Goal: Check status

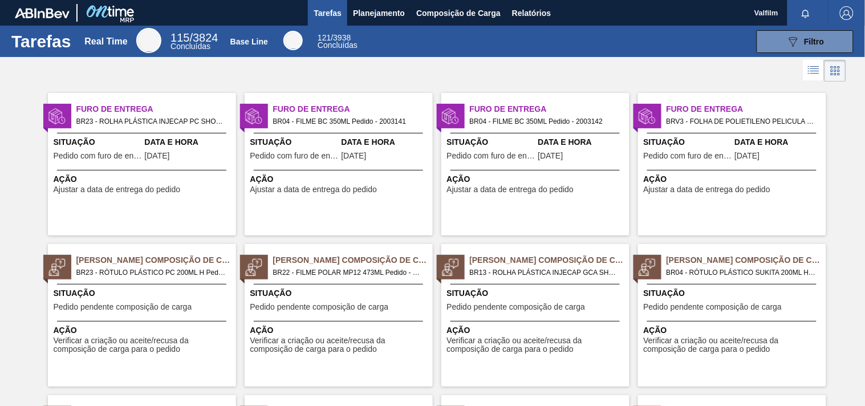
click at [198, 232] on div "Furo de Entrega BR23 - ROLHA PLÁSTICA INJECAP PC SHORT Pedido - 2013903 Situaçã…" at bounding box center [142, 164] width 188 height 143
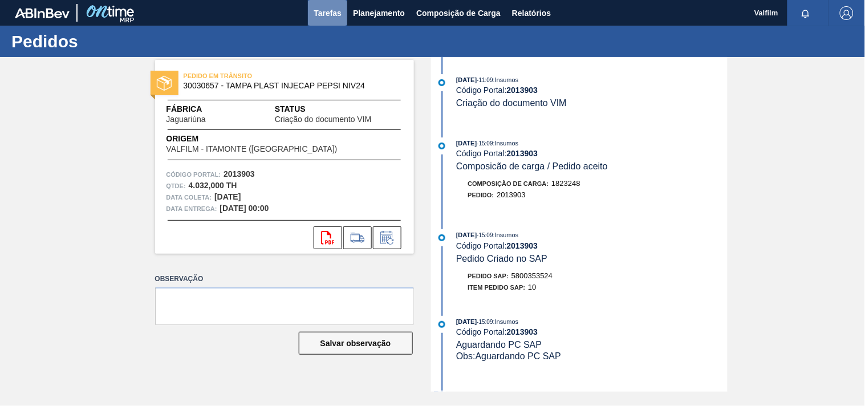
click at [323, 13] on span "Tarefas" at bounding box center [328, 13] width 28 height 14
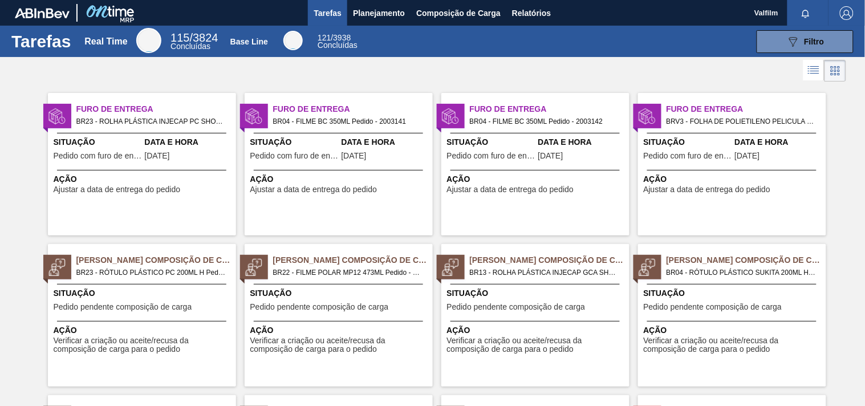
click at [373, 174] on span "Ação" at bounding box center [340, 179] width 180 height 12
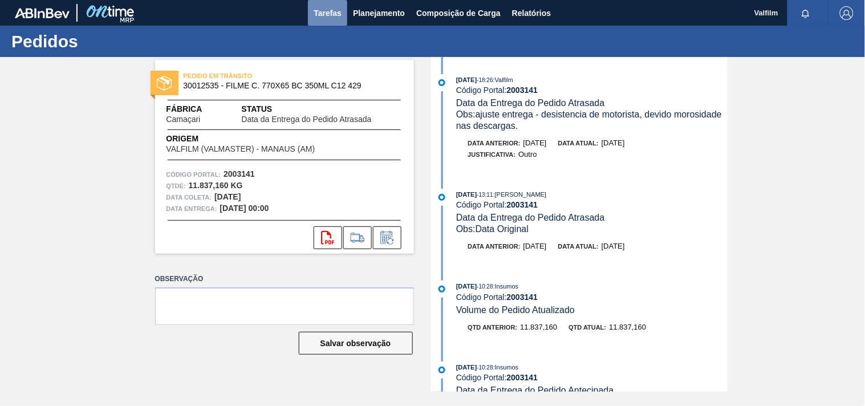
click at [325, 9] on span "Tarefas" at bounding box center [328, 13] width 28 height 14
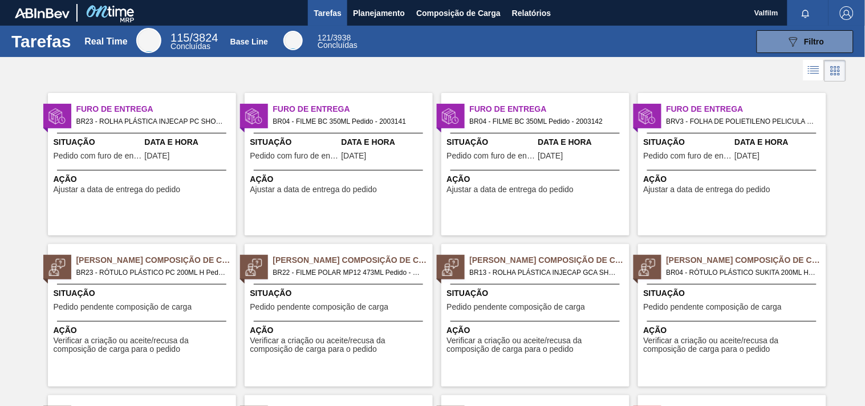
click at [512, 150] on div "Situação Pedido com furo de entrega" at bounding box center [491, 150] width 88 height 28
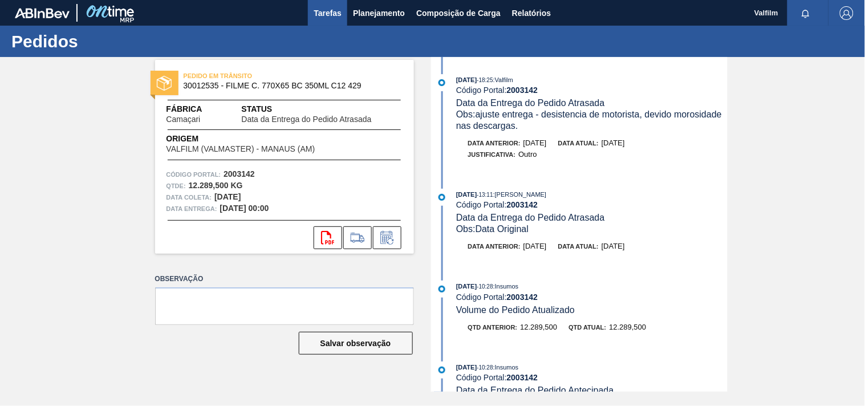
click at [326, 6] on span "Tarefas" at bounding box center [328, 13] width 28 height 14
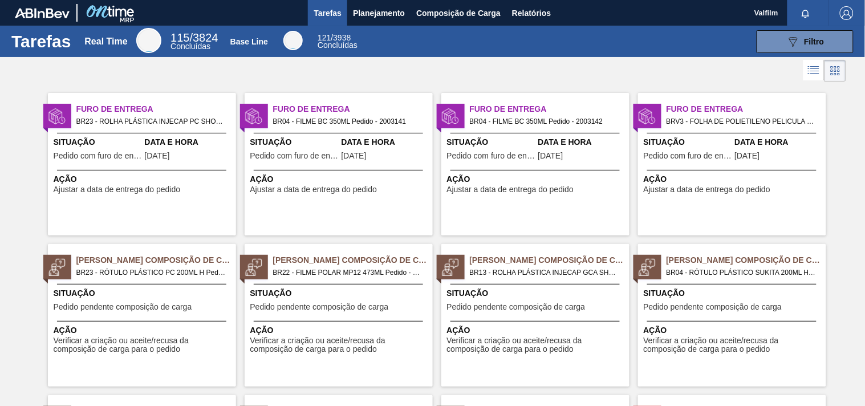
click at [732, 200] on div "Furo de Entrega BRV3 - FOLHA DE POLIETILENO PELICULA POLIETILEN Pedido - 203179…" at bounding box center [732, 164] width 188 height 143
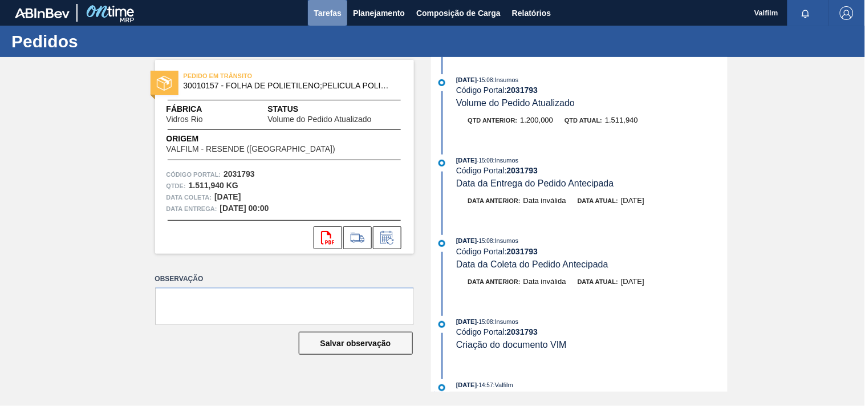
click at [321, 18] on span "Tarefas" at bounding box center [328, 13] width 28 height 14
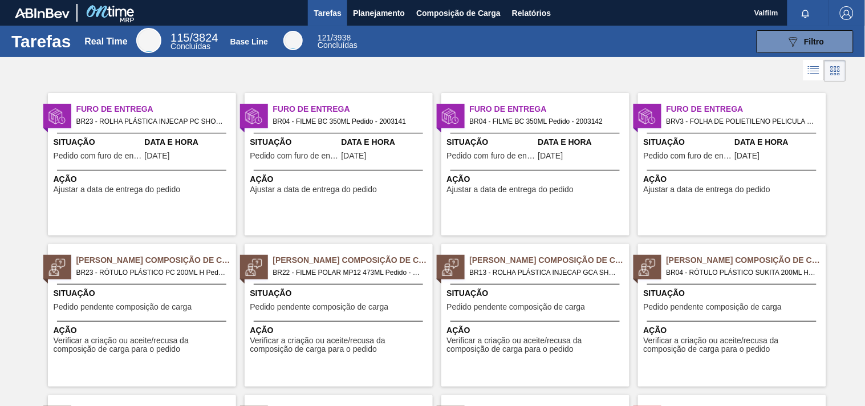
click at [315, 99] on div "Furo de Entrega BR04 - FILME BC 350ML Pedido - 2003141 Situação Pedido com furo…" at bounding box center [339, 164] width 188 height 143
